Goal: Information Seeking & Learning: Learn about a topic

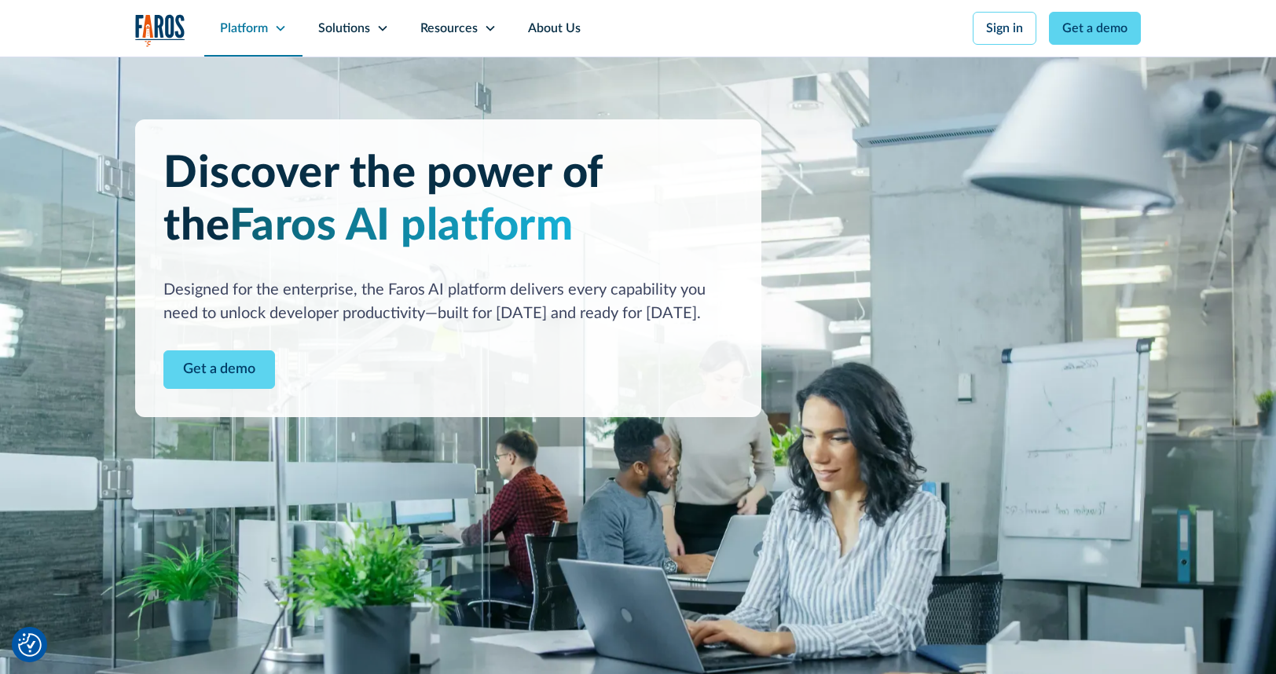
click at [269, 24] on div "Platform" at bounding box center [253, 28] width 98 height 57
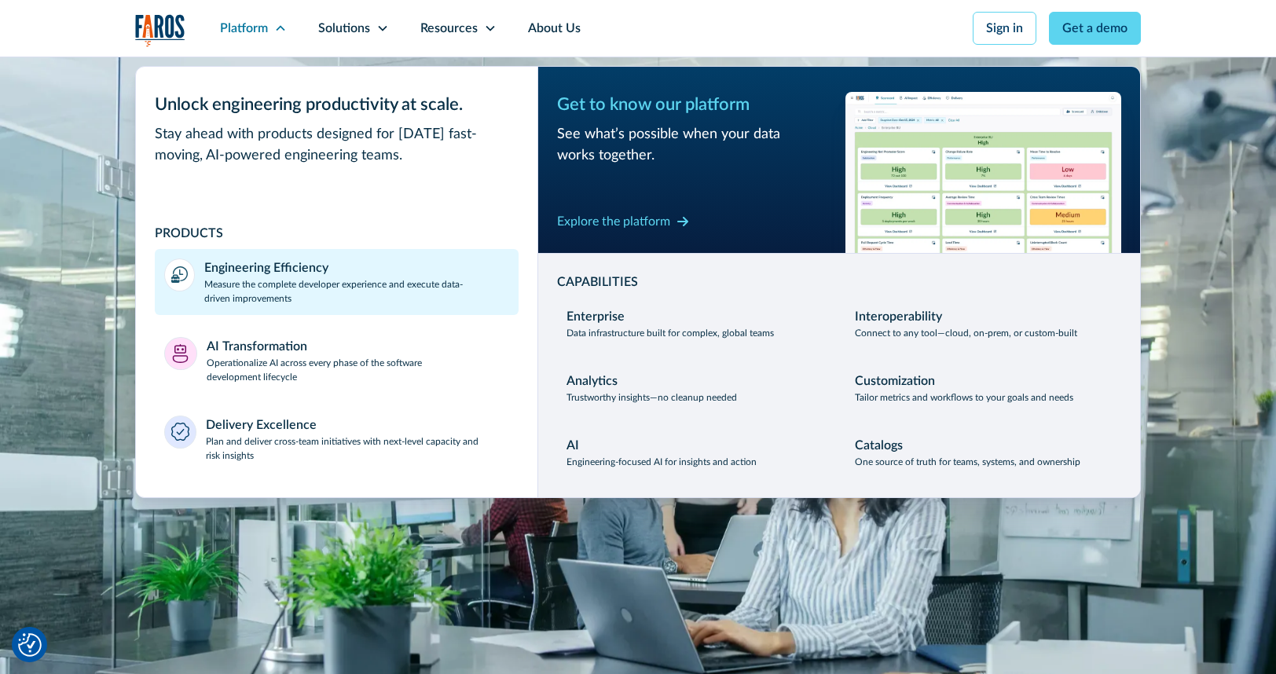
click at [249, 264] on div "Engineering Efficiency" at bounding box center [266, 268] width 124 height 19
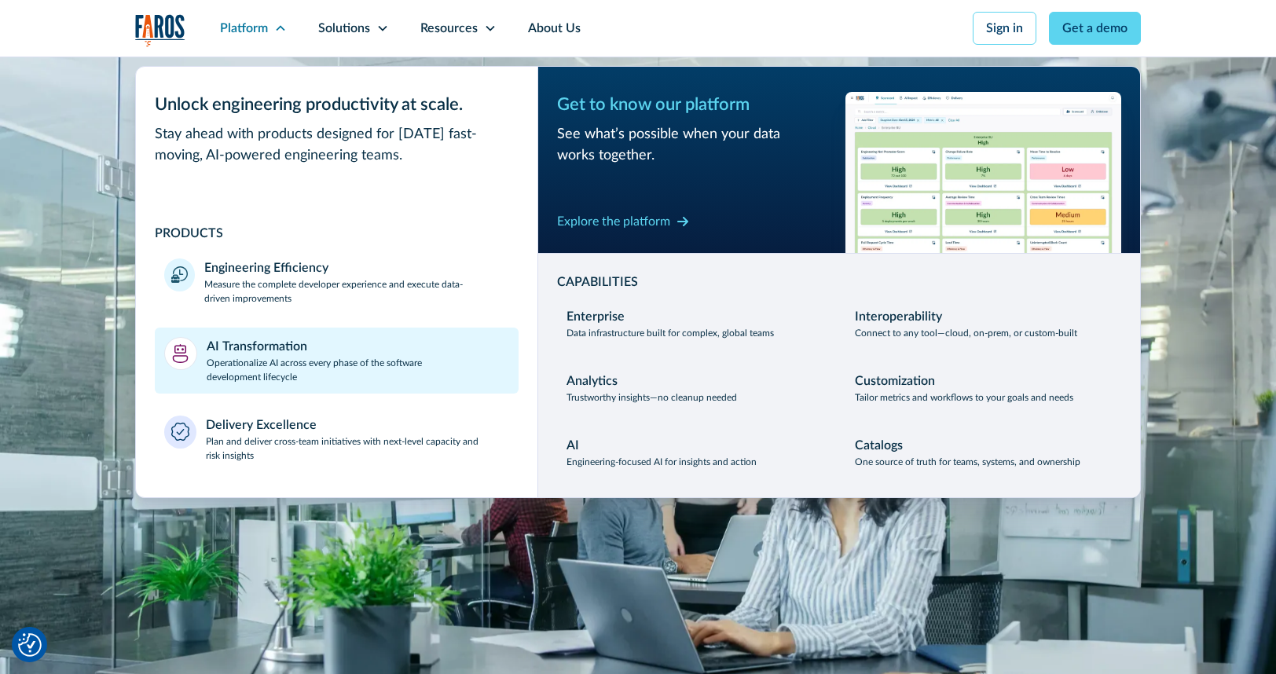
click at [260, 363] on p "Operationalize AI across every phase of the software development lifecycle" at bounding box center [358, 370] width 303 height 28
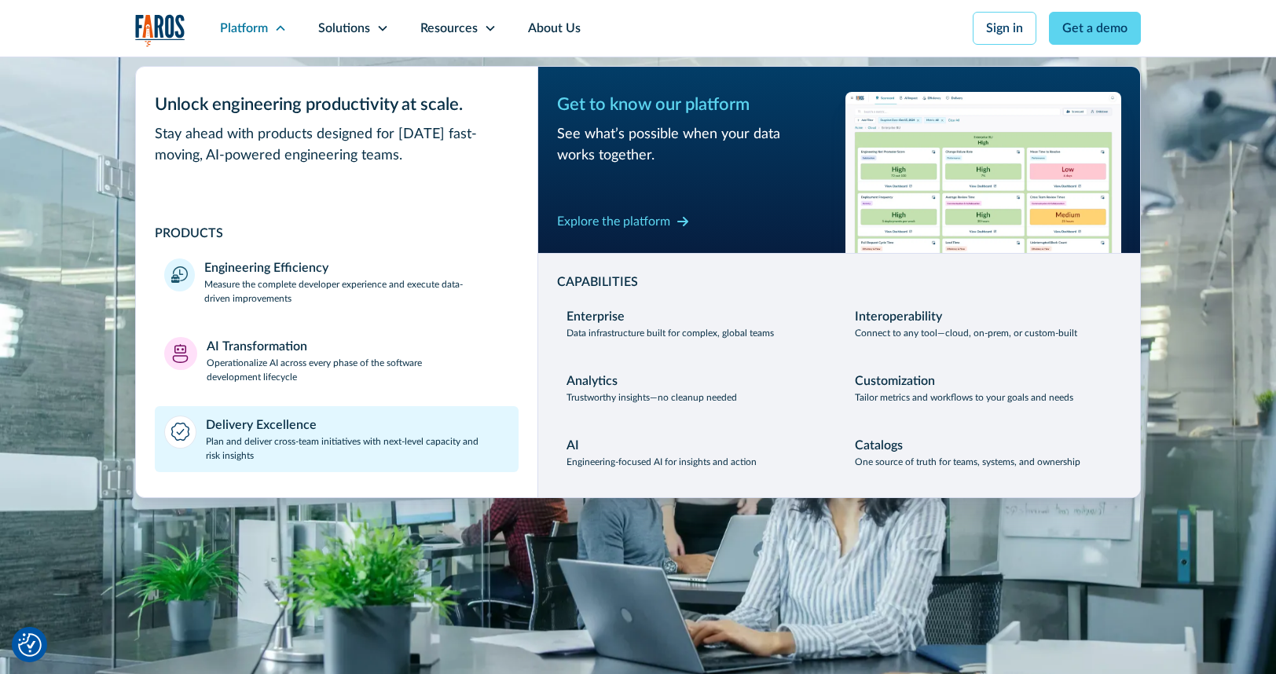
click at [271, 443] on p "Plan and deliver cross-team initiatives with next-level capacity and risk insig…" at bounding box center [358, 449] width 304 height 28
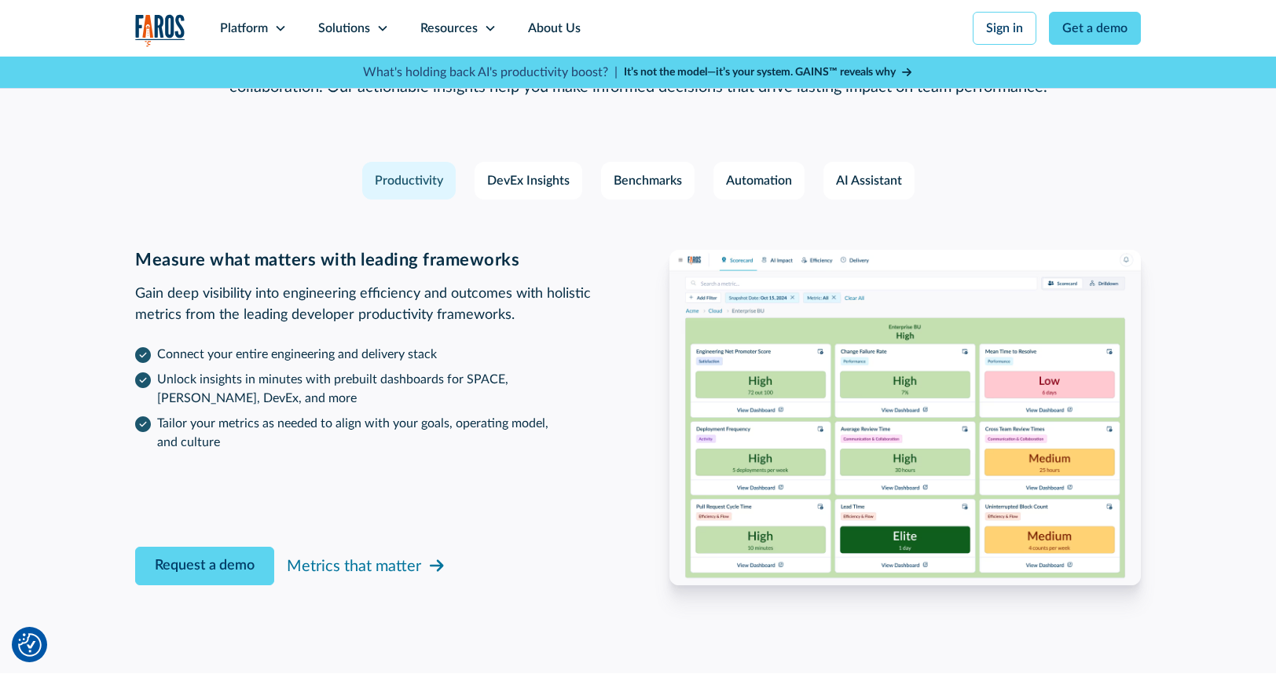
scroll to position [2343, 0]
click at [531, 182] on div "DevEx Insights" at bounding box center [528, 180] width 83 height 19
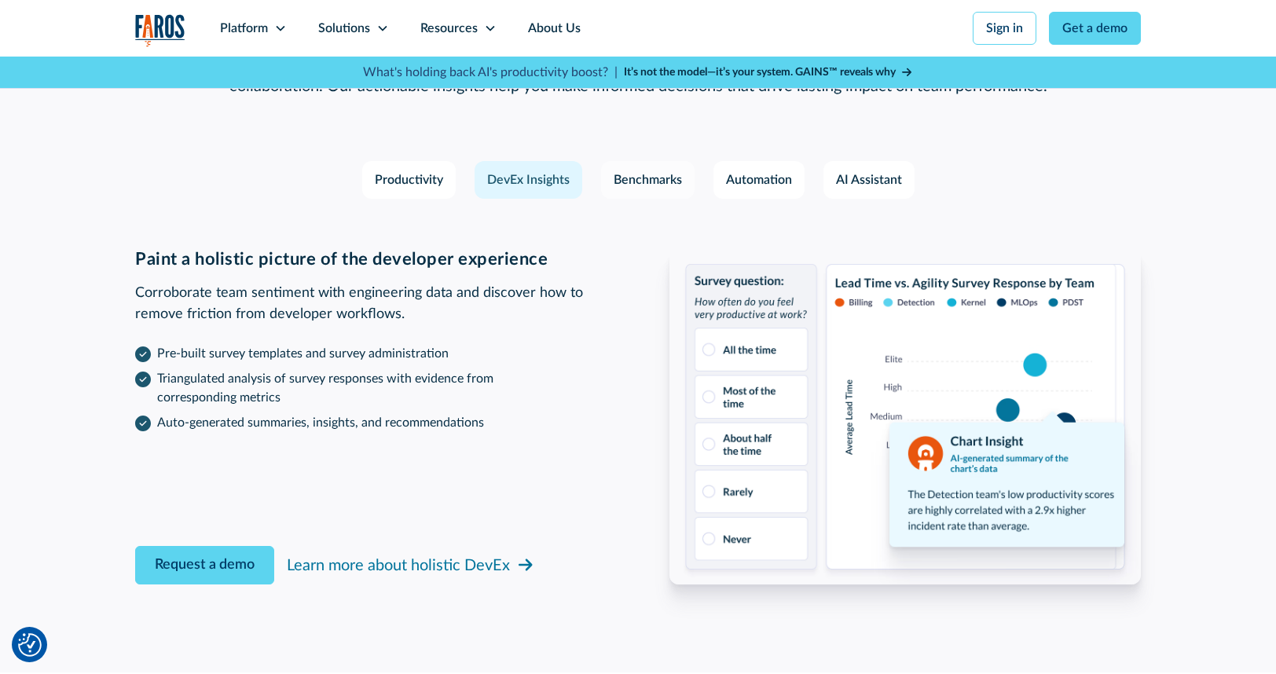
click at [667, 182] on div "Benchmarks" at bounding box center [648, 180] width 68 height 19
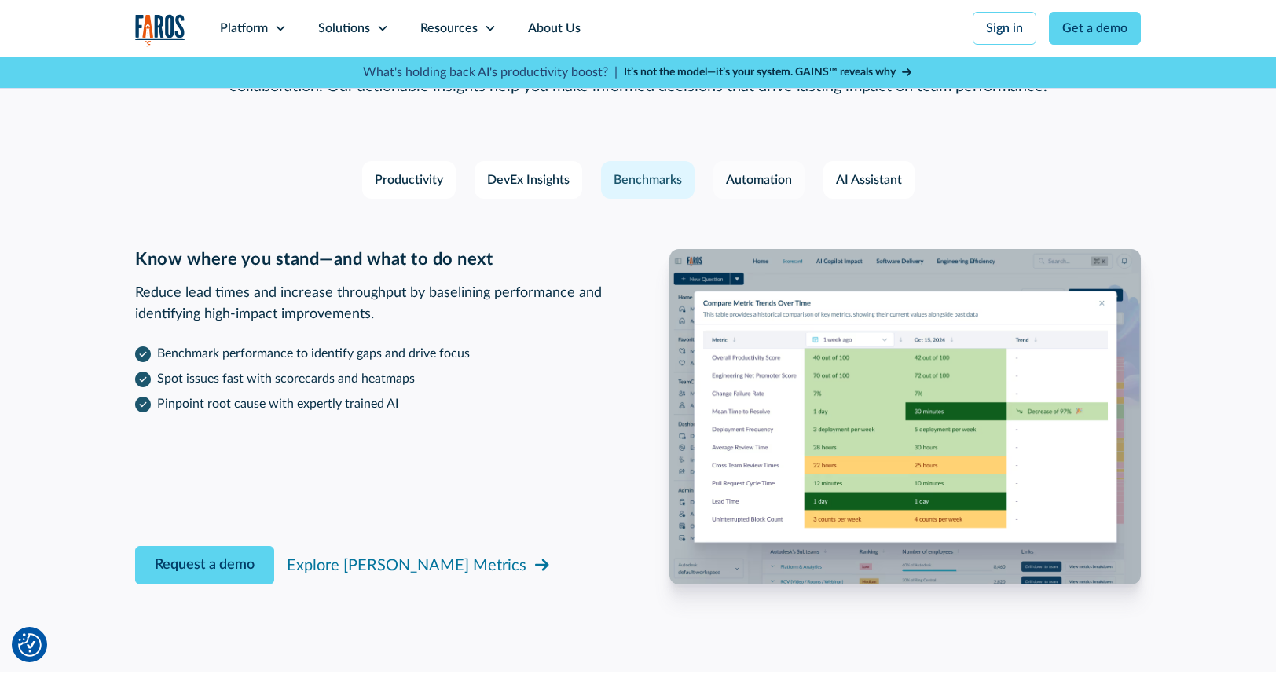
click at [773, 175] on div "Automation" at bounding box center [759, 180] width 66 height 19
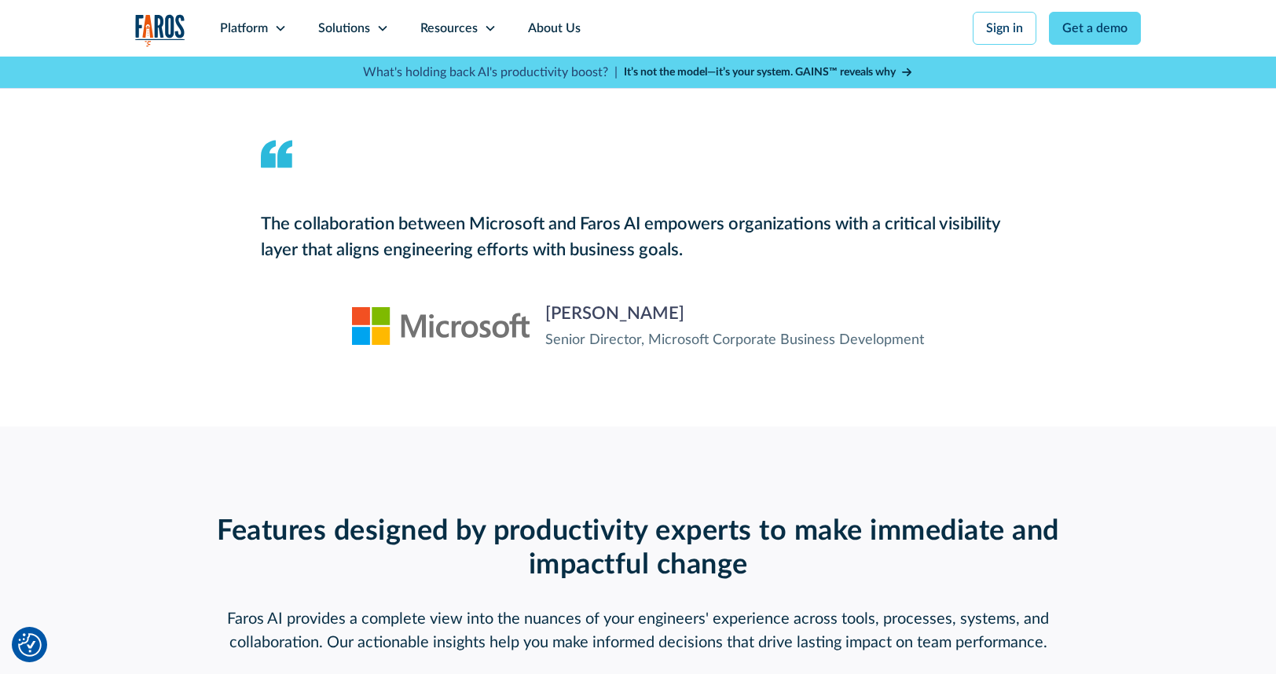
scroll to position [1782, 0]
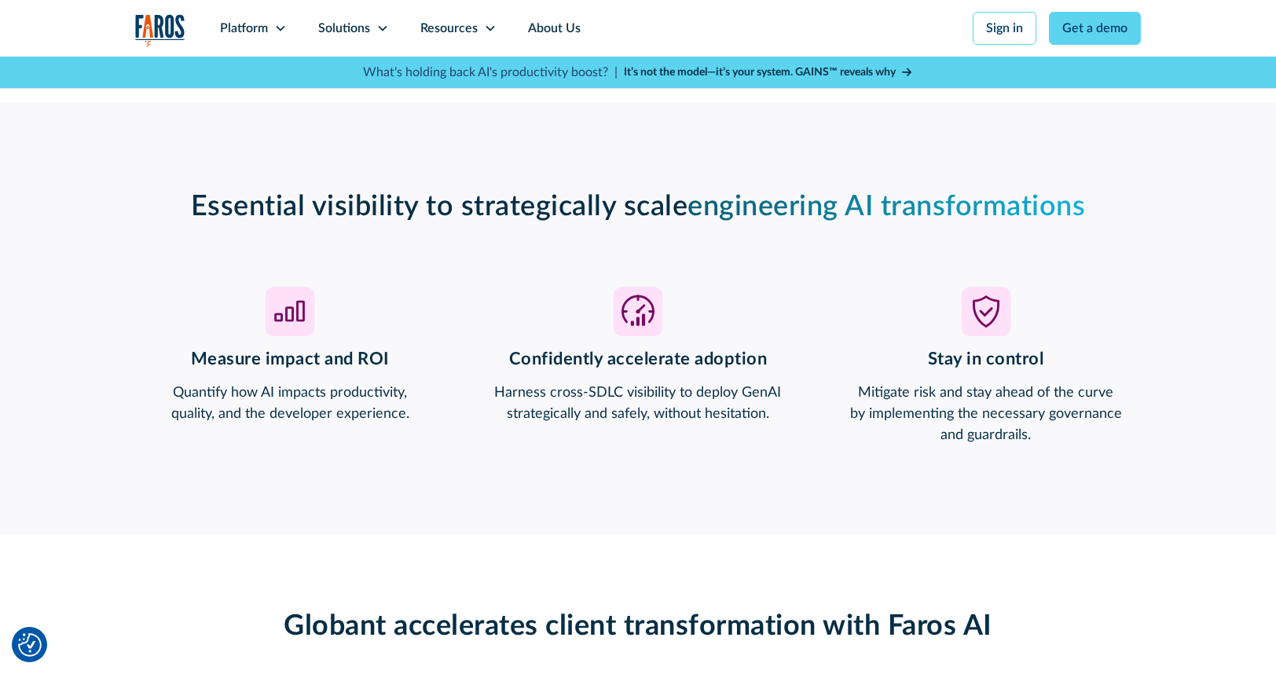
scroll to position [1188, 0]
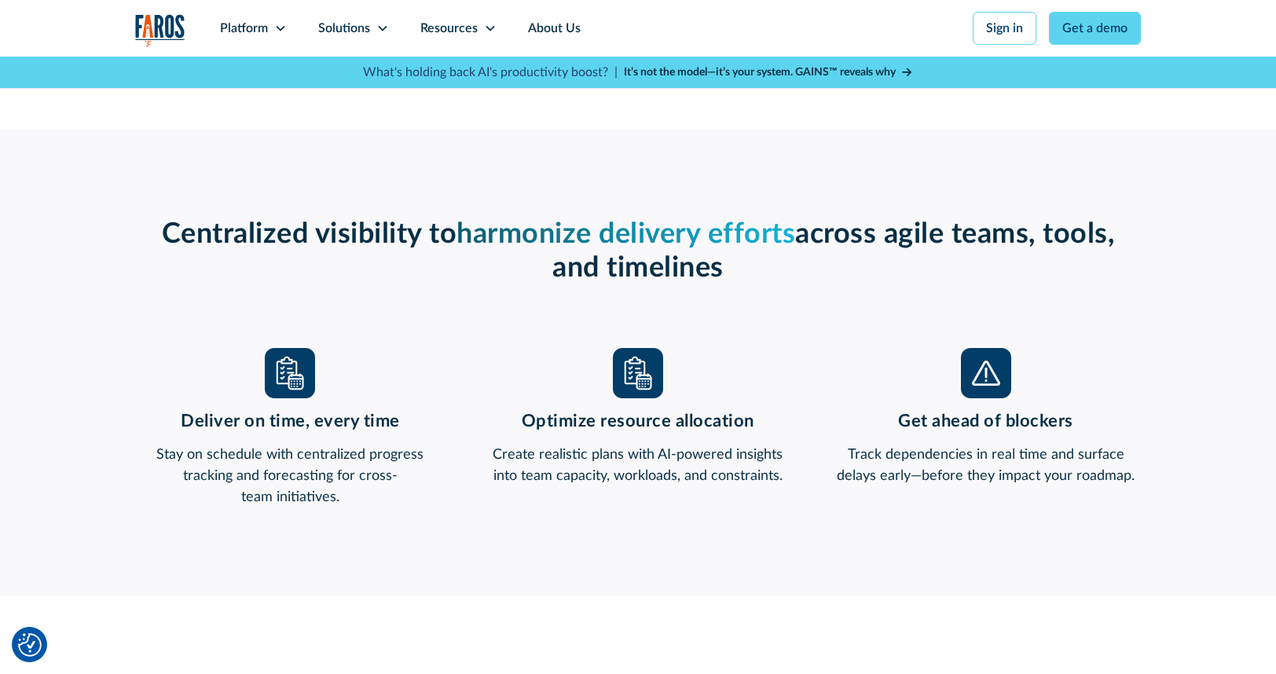
scroll to position [1106, 0]
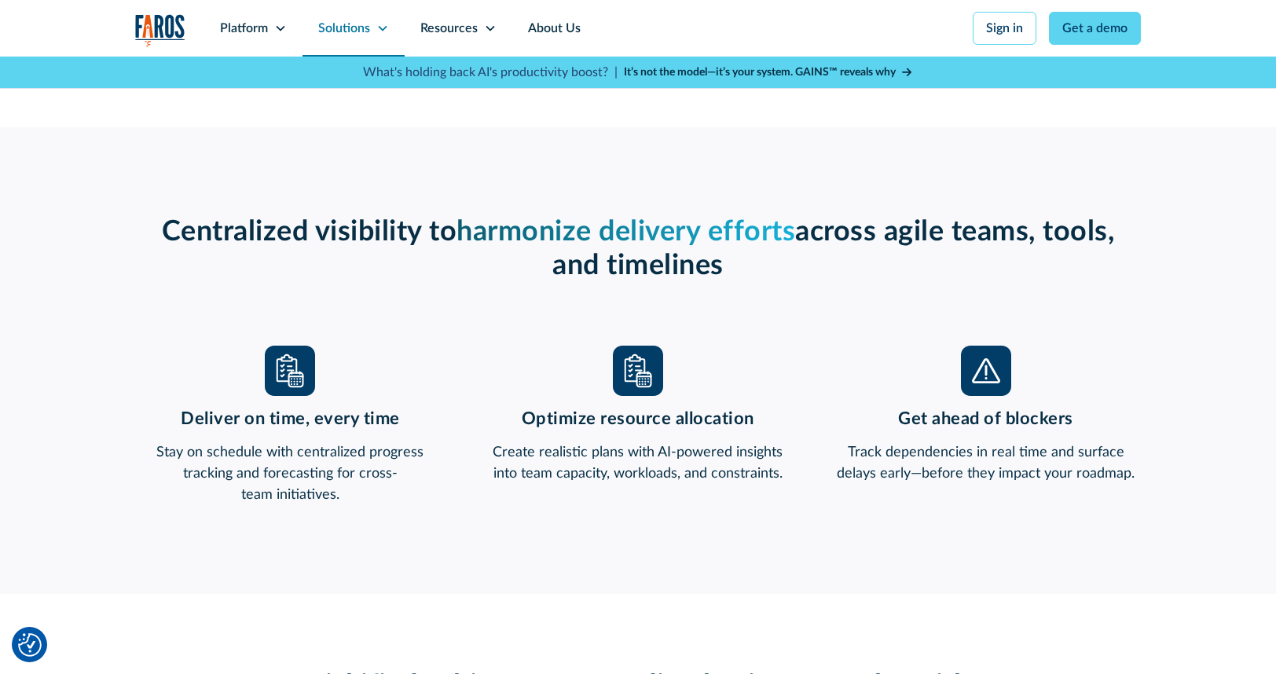
click at [349, 31] on div "Solutions" at bounding box center [344, 28] width 52 height 19
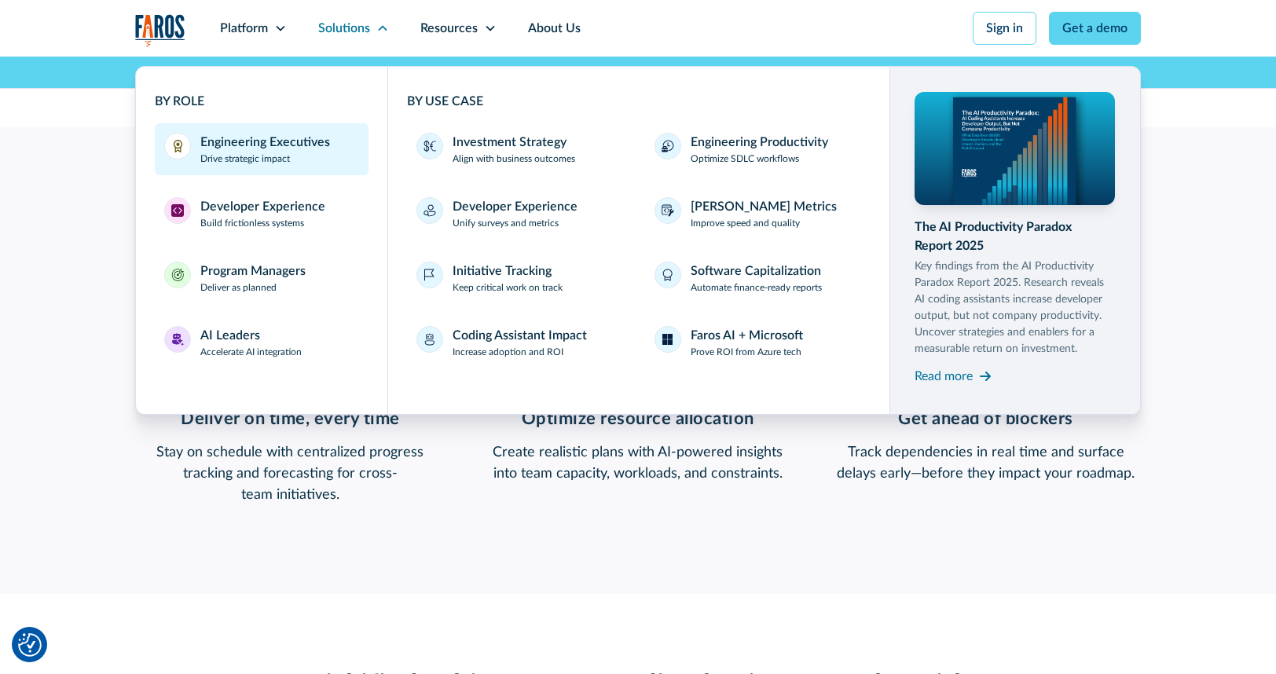
click at [307, 156] on div "Engineering Executives Drive strategic impact" at bounding box center [265, 149] width 130 height 33
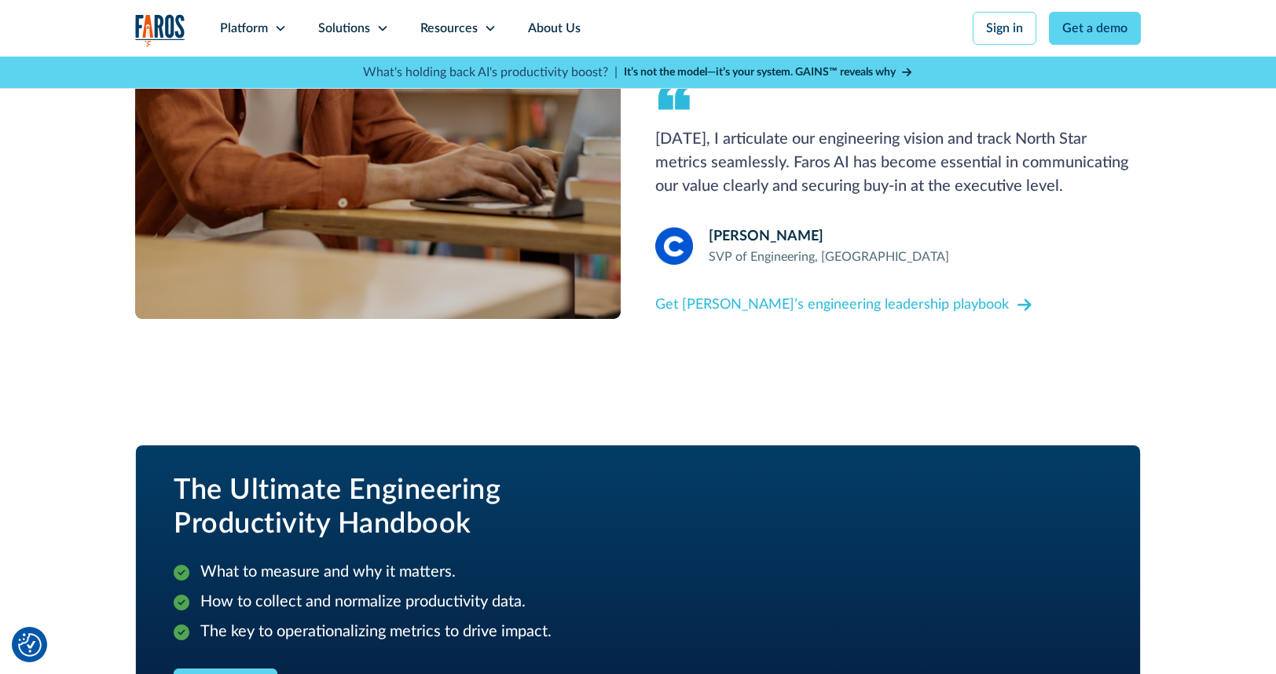
scroll to position [1658, 0]
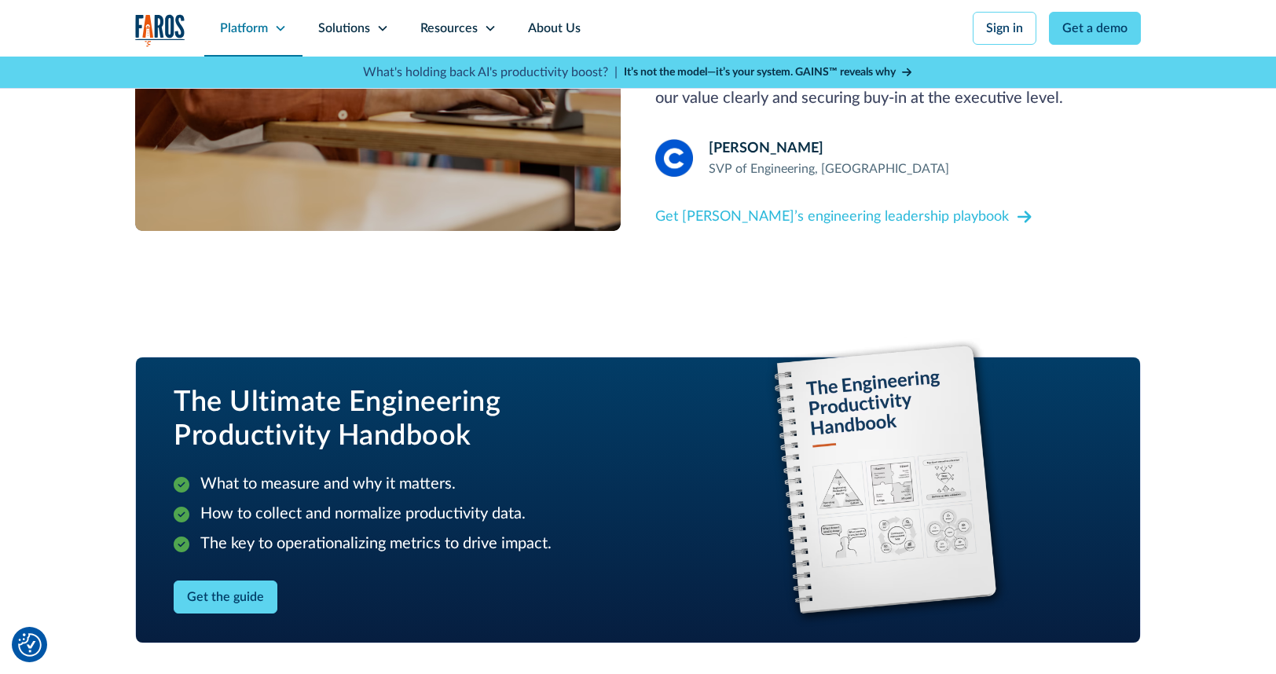
click at [241, 28] on div "Platform" at bounding box center [244, 28] width 48 height 19
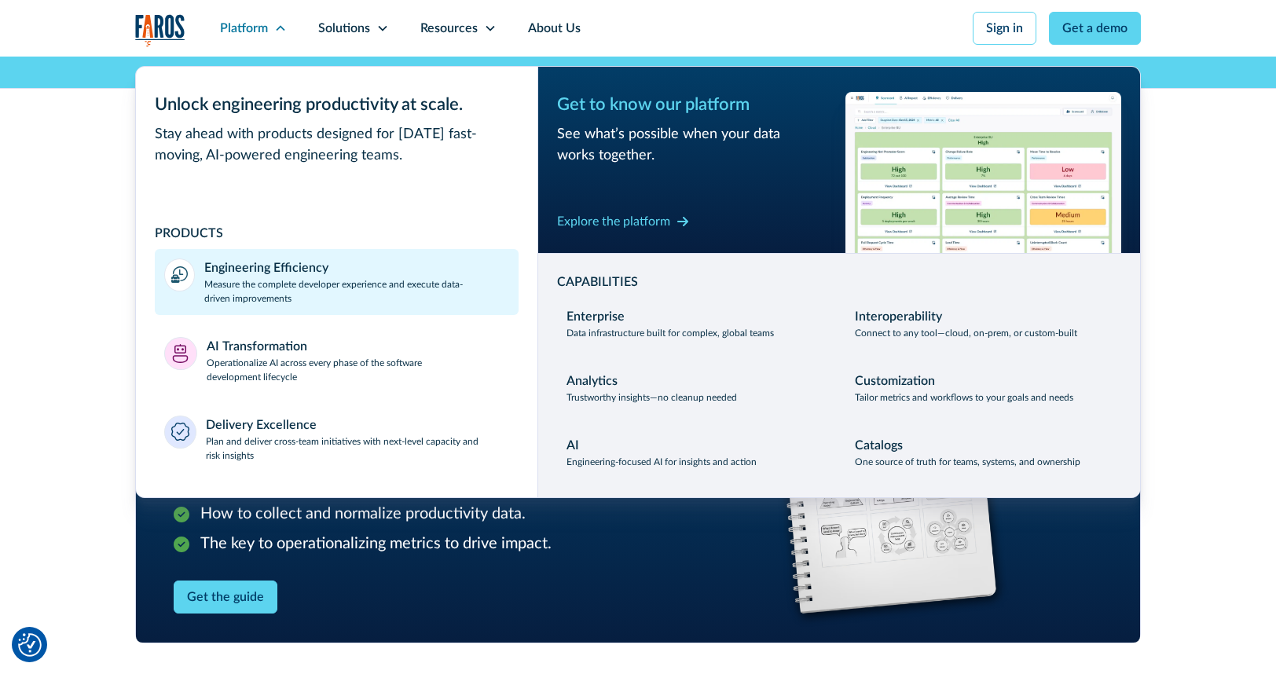
click at [267, 277] on p "Measure the complete developer experience and execute data-driven improvements" at bounding box center [356, 291] width 305 height 28
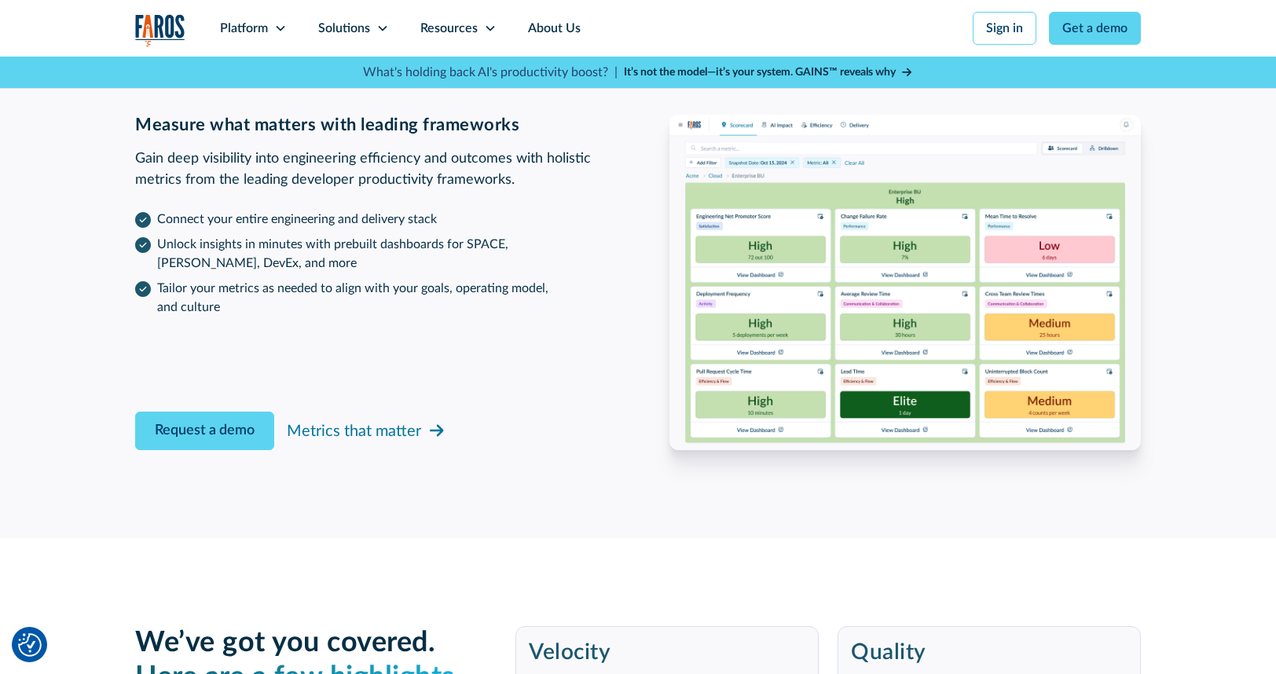
scroll to position [2484, 0]
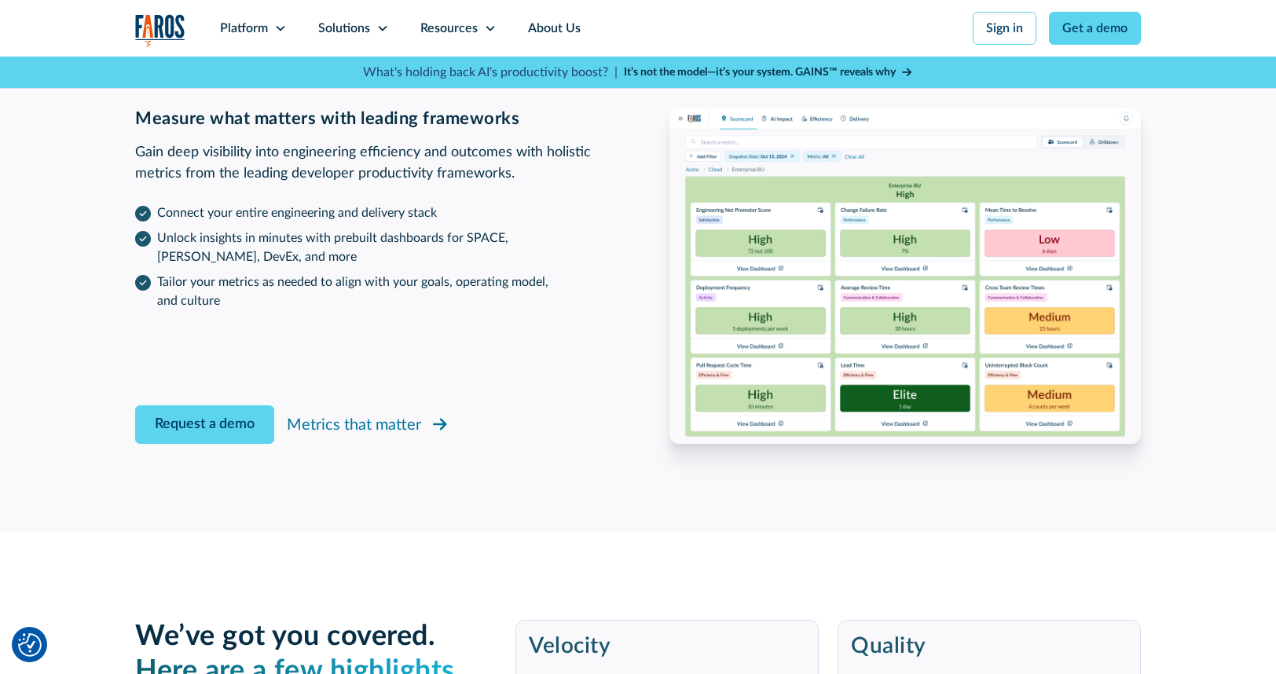
click at [339, 424] on div "Metrics that matter" at bounding box center [354, 425] width 134 height 24
